Goal: Task Accomplishment & Management: Complete application form

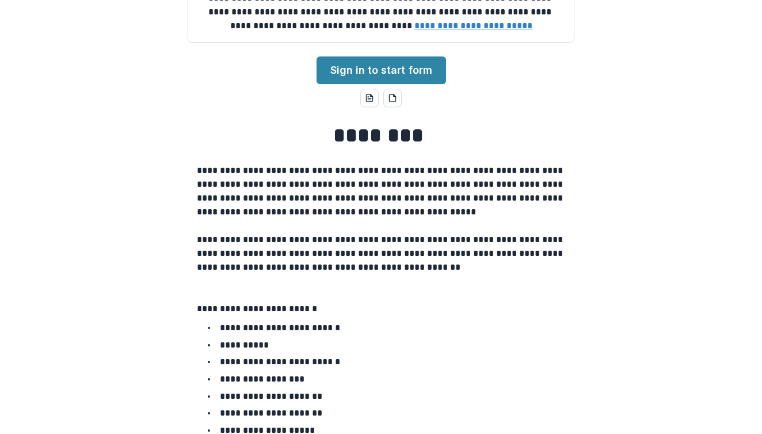
scroll to position [77, 0]
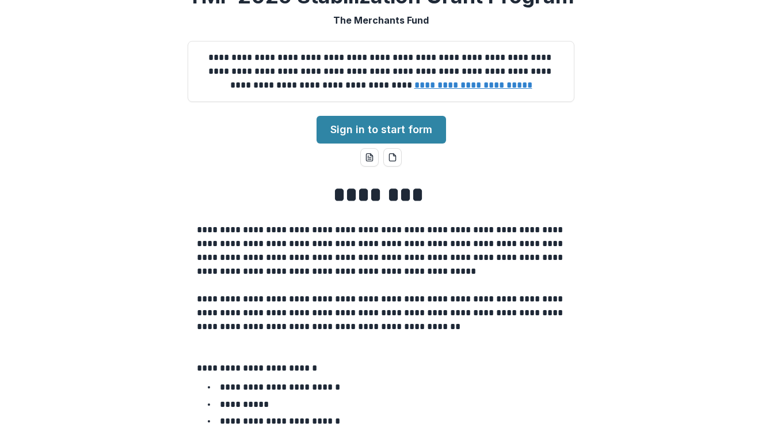
click at [371, 102] on div "**********" at bounding box center [381, 71] width 387 height 61
click at [371, 184] on div "**********" at bounding box center [381, 217] width 762 height 434
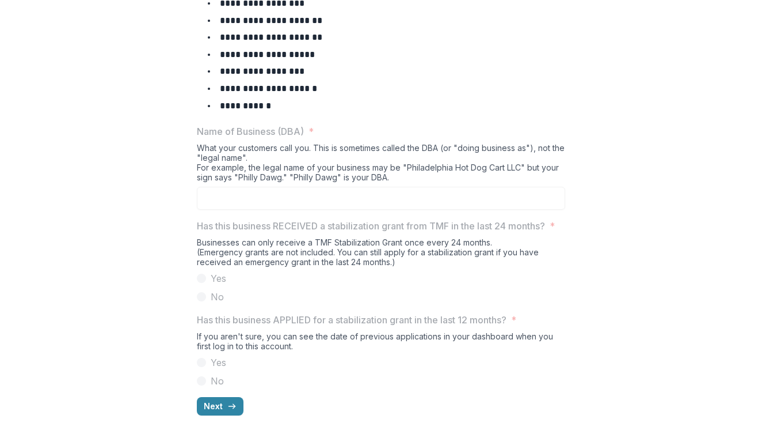
scroll to position [555, 0]
click at [371, 98] on li "**********" at bounding box center [388, 105] width 355 height 15
click at [222, 404] on button "Next" at bounding box center [220, 406] width 47 height 18
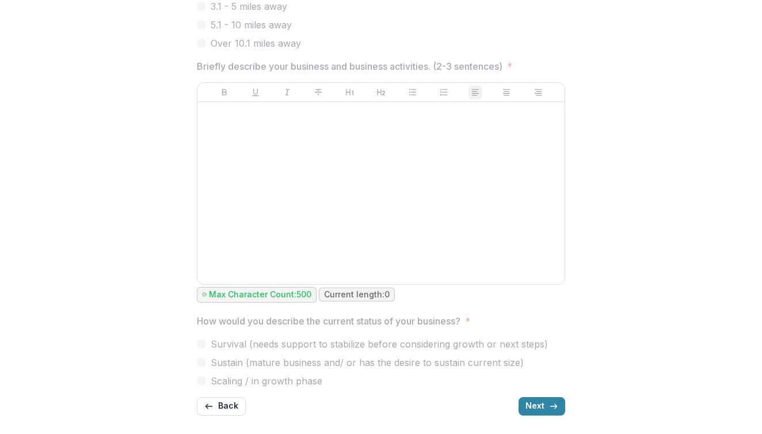
scroll to position [651, 0]
click at [371, 406] on button "Next" at bounding box center [542, 406] width 47 height 18
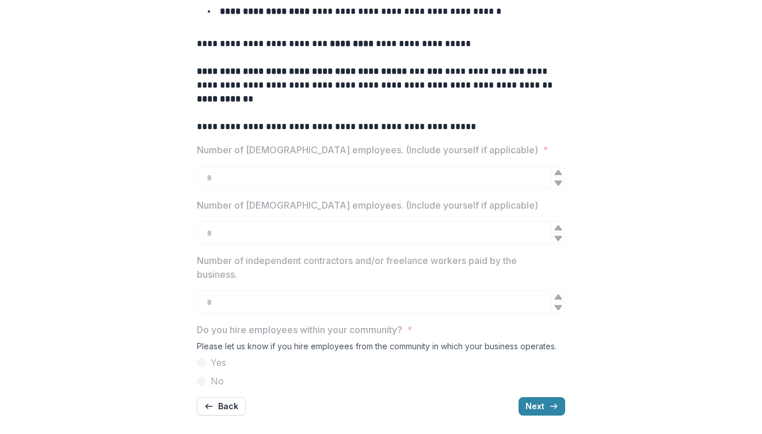
scroll to position [377, 0]
click at [371, 408] on button "Next" at bounding box center [542, 406] width 47 height 18
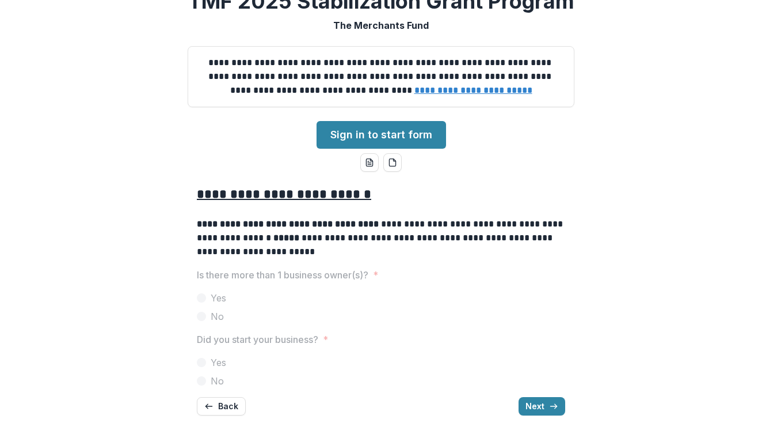
scroll to position [101, 0]
click at [371, 402] on button "Next" at bounding box center [542, 406] width 47 height 18
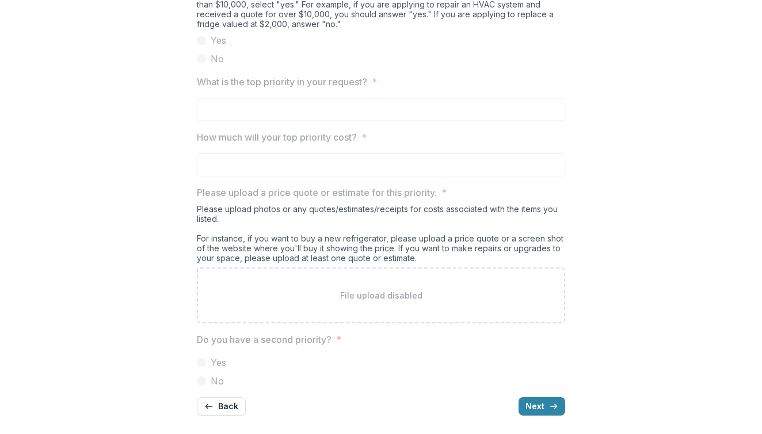
scroll to position [1143, 0]
click at [371, 408] on button "Next" at bounding box center [542, 406] width 47 height 18
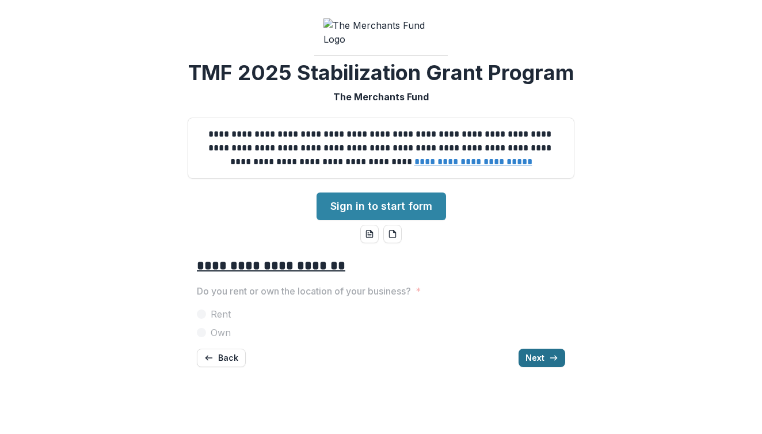
scroll to position [0, 0]
click at [371, 367] on button "Next" at bounding box center [542, 357] width 47 height 18
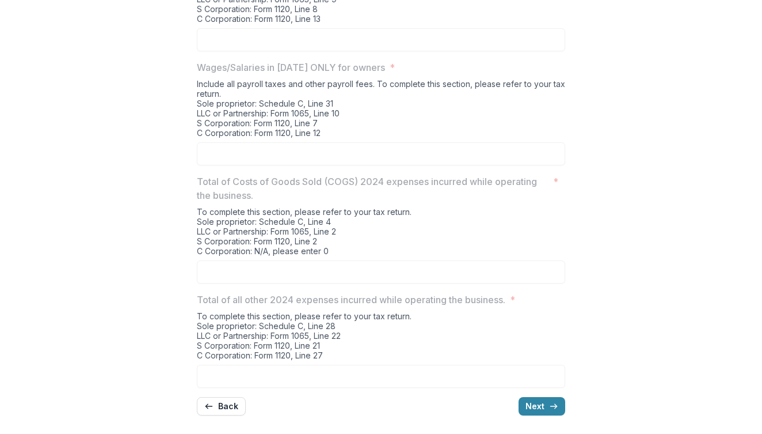
scroll to position [485, 0]
click at [371, 404] on div "**********" at bounding box center [381, 108] width 368 height 632
click at [371, 409] on button "Next" at bounding box center [542, 406] width 47 height 18
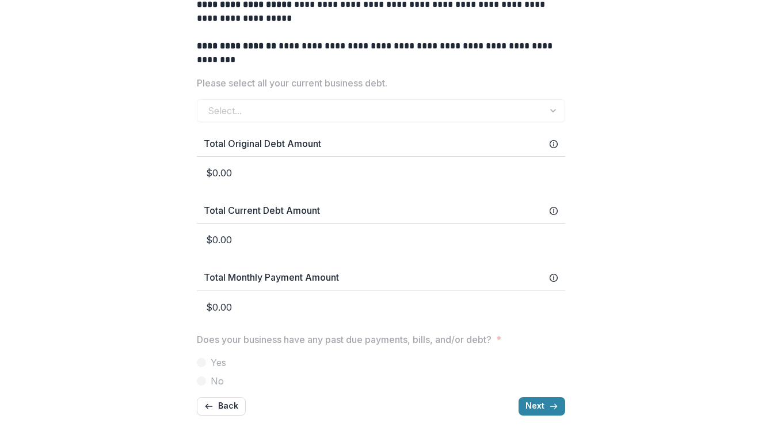
scroll to position [517, 0]
click at [348, 113] on div "Select..." at bounding box center [381, 110] width 368 height 23
click at [371, 113] on div "Select..." at bounding box center [381, 110] width 368 height 23
click at [371, 132] on div "**********" at bounding box center [381, 89] width 753 height 667
click at [371, 412] on button "Next" at bounding box center [542, 406] width 47 height 18
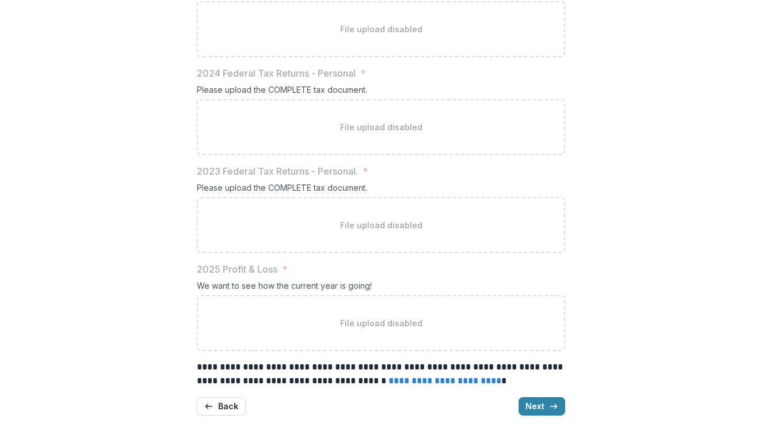
scroll to position [638, 0]
click at [371, 407] on button "Next" at bounding box center [542, 406] width 47 height 18
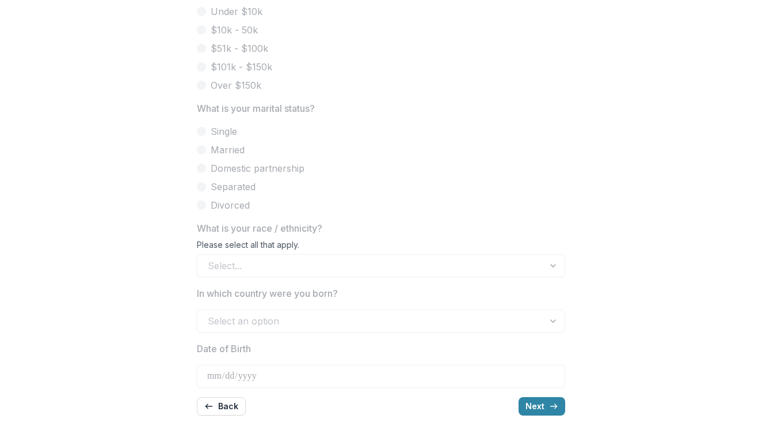
scroll to position [609, 0]
click at [371, 406] on button "Next" at bounding box center [542, 406] width 47 height 18
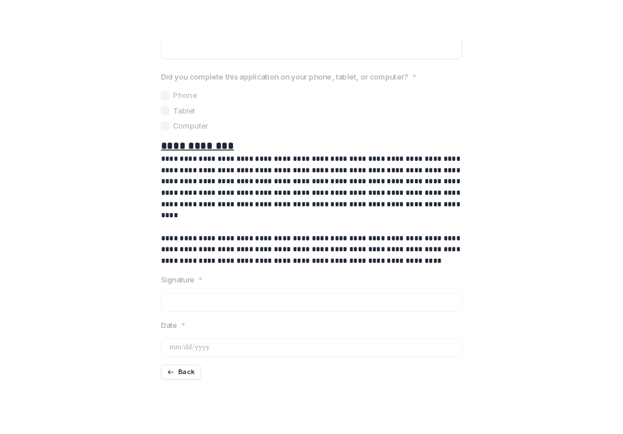
scroll to position [962, 0]
